Goal: Check status: Check status

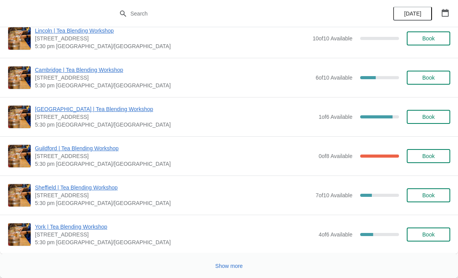
scroll to position [1301, 0]
click at [253, 267] on div "Show more" at bounding box center [226, 262] width 448 height 15
click at [245, 265] on button "Show more" at bounding box center [229, 266] width 34 height 14
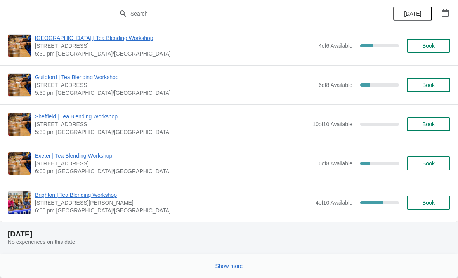
scroll to position [2314, 0]
click at [23, 258] on div "Show more" at bounding box center [226, 262] width 448 height 15
click at [240, 266] on span "Show more" at bounding box center [229, 266] width 28 height 6
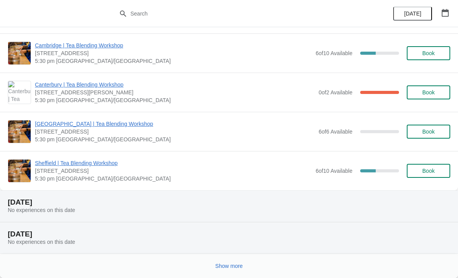
scroll to position [3289, 0]
click at [28, 259] on div "Show more" at bounding box center [226, 262] width 448 height 15
click at [245, 265] on button "Show more" at bounding box center [229, 266] width 34 height 14
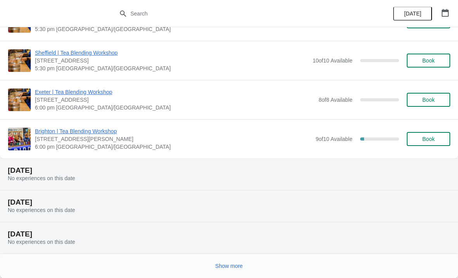
scroll to position [4272, 0]
click at [138, 267] on div "Show more" at bounding box center [226, 262] width 448 height 15
click at [239, 260] on button "Show more" at bounding box center [229, 266] width 34 height 14
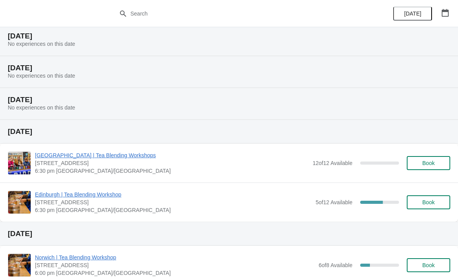
scroll to position [4412, 0]
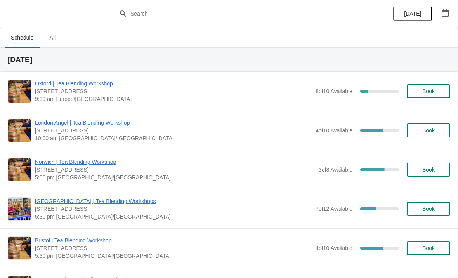
click at [438, 14] on button "button" at bounding box center [445, 13] width 14 height 14
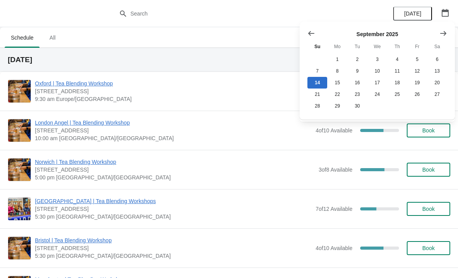
click at [436, 33] on button "Show next month, October 2025" at bounding box center [443, 33] width 14 height 14
click at [379, 82] on button "15" at bounding box center [377, 83] width 20 height 12
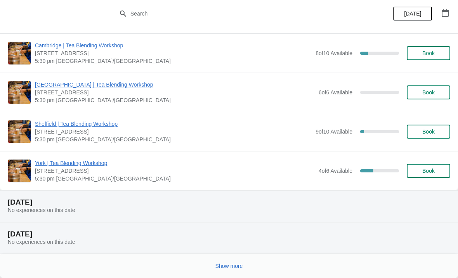
scroll to position [737, 0]
click at [259, 265] on div "Show more" at bounding box center [226, 262] width 448 height 15
click at [232, 265] on span "Show more" at bounding box center [229, 266] width 28 height 6
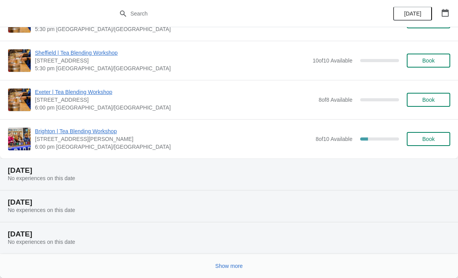
scroll to position [1829, 0]
click at [239, 268] on span "Show more" at bounding box center [229, 266] width 28 height 6
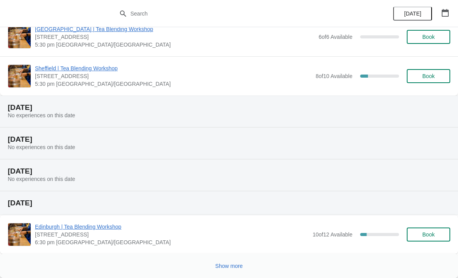
scroll to position [3469, 0]
click at [246, 266] on button "Show more" at bounding box center [229, 266] width 34 height 14
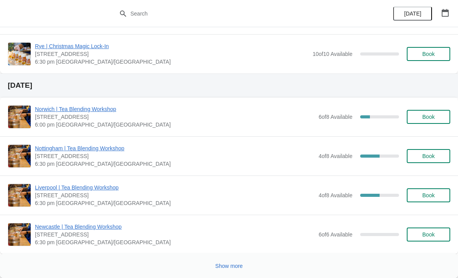
scroll to position [5572, 0]
click at [208, 276] on div "Show more" at bounding box center [229, 266] width 458 height 24
click at [206, 266] on div "Show more" at bounding box center [226, 262] width 448 height 15
click at [225, 266] on span "Show more" at bounding box center [229, 266] width 28 height 6
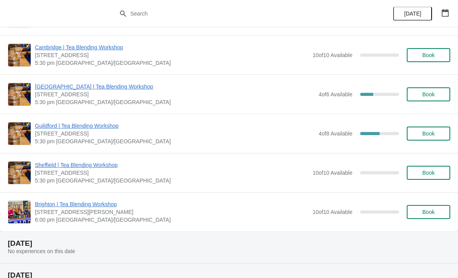
scroll to position [6015, 0]
